Goal: Browse casually: Explore the website without a specific task or goal

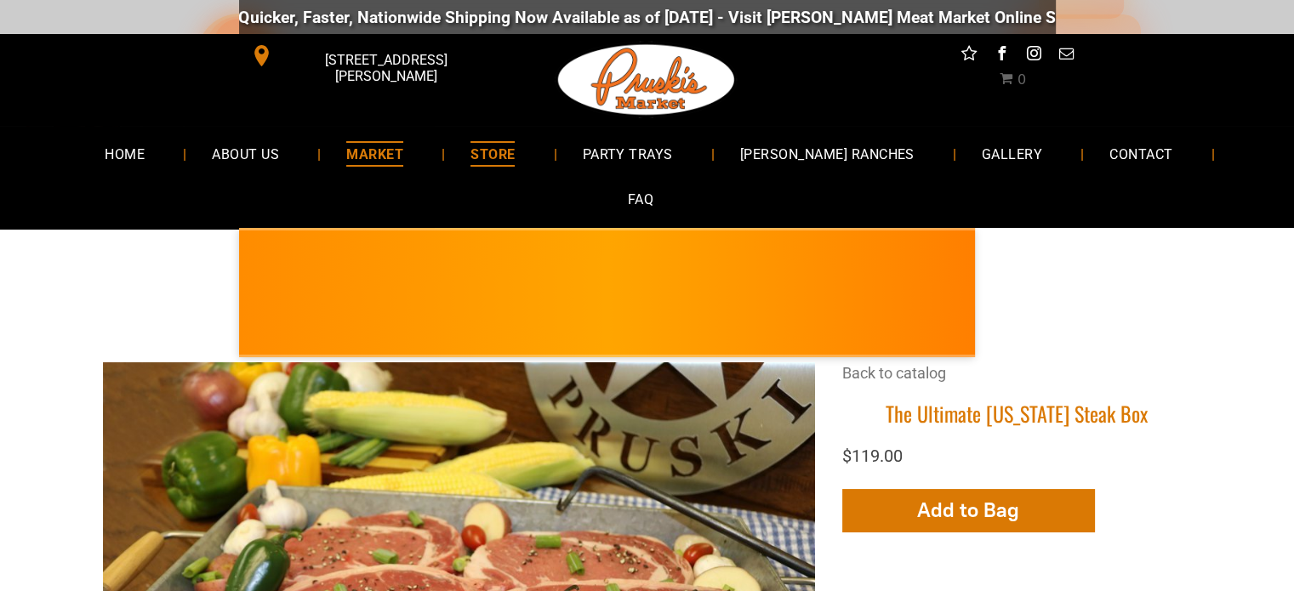
click at [364, 159] on span "MARKET" at bounding box center [374, 153] width 57 height 25
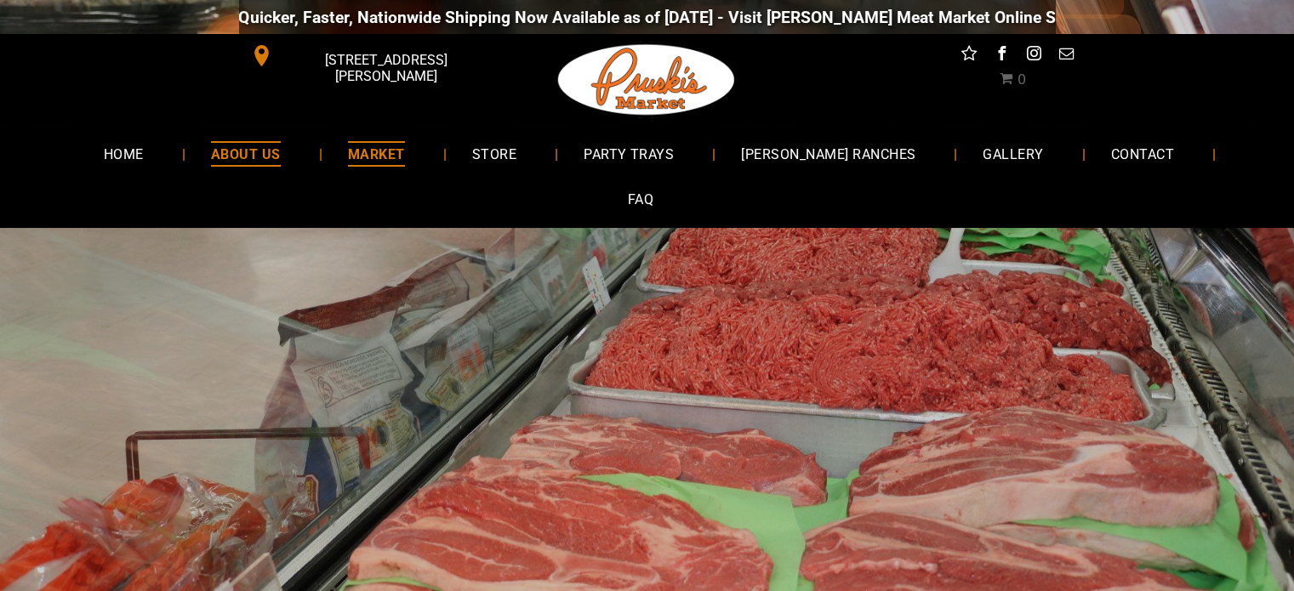
click at [246, 157] on span "ABOUT US" at bounding box center [246, 153] width 70 height 25
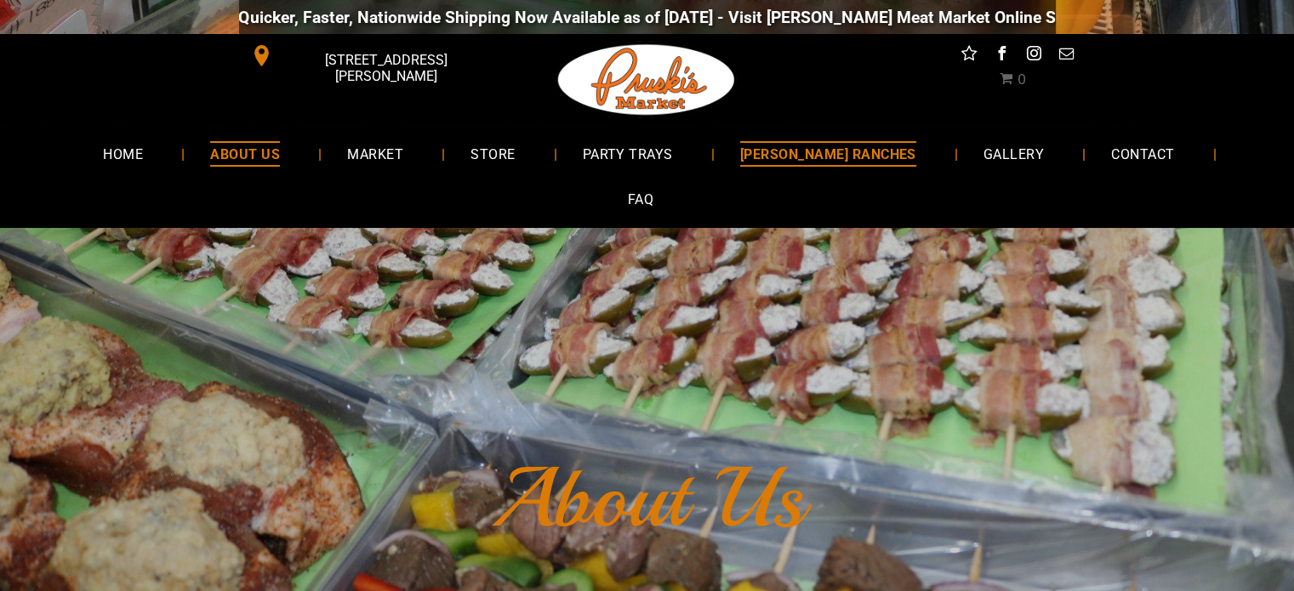
click at [766, 147] on span "[PERSON_NAME] RANCHES" at bounding box center [828, 153] width 176 height 25
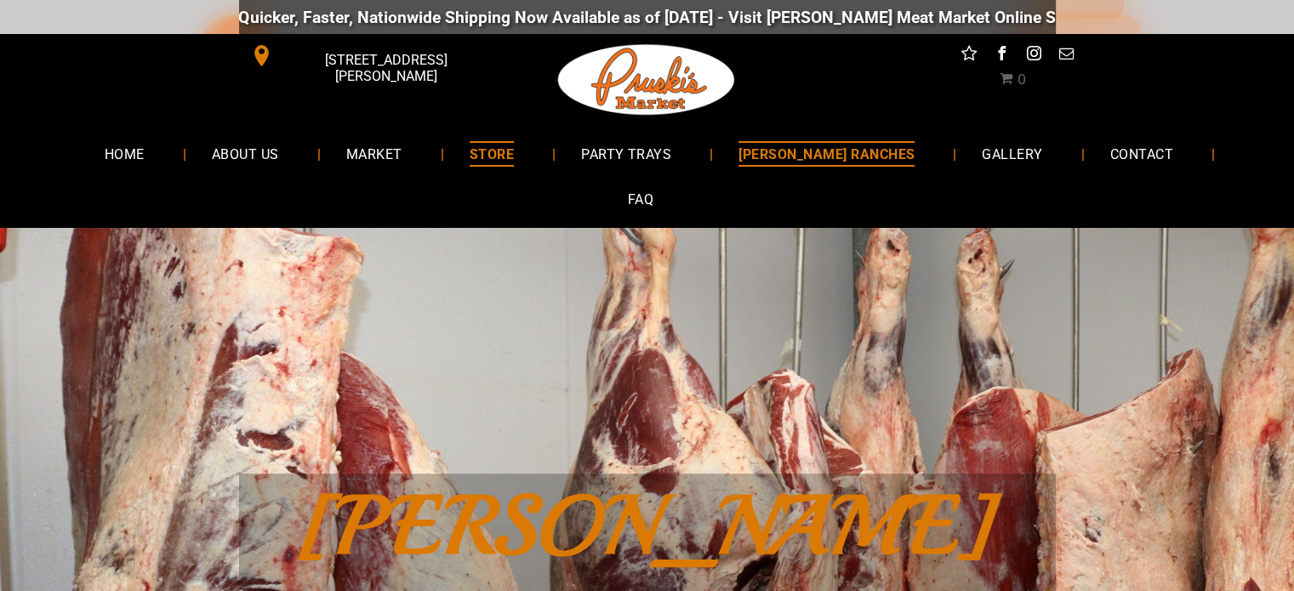
click at [480, 156] on span "STORE" at bounding box center [492, 153] width 44 height 25
